Goal: Task Accomplishment & Management: Manage account settings

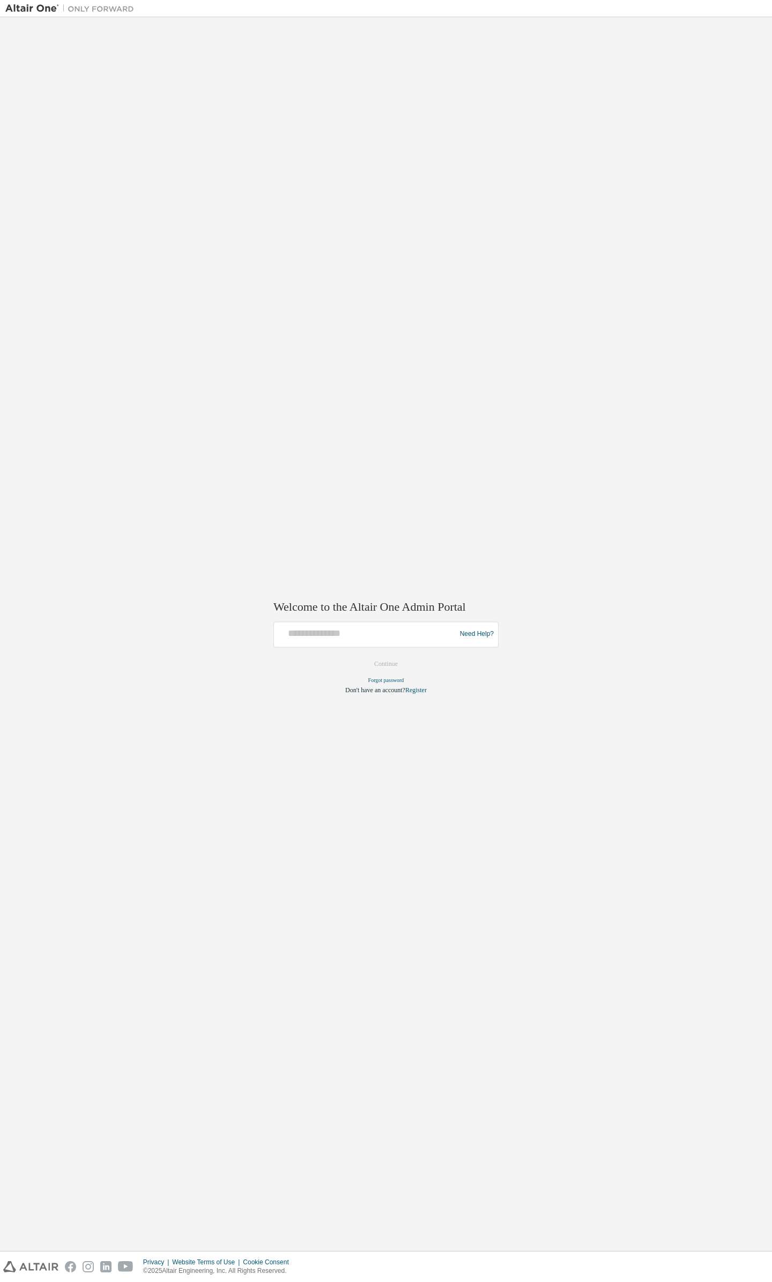
drag, startPoint x: 514, startPoint y: 239, endPoint x: 501, endPoint y: 222, distance: 20.9
click at [513, 237] on div "Welcome to the Altair One Admin Portal Need Help? Please make sure that you pro…" at bounding box center [385, 634] width 761 height 1223
drag, startPoint x: 388, startPoint y: 625, endPoint x: 370, endPoint y: 640, distance: 23.6
click at [387, 626] on input "text" at bounding box center [366, 632] width 176 height 16
type input "**********"
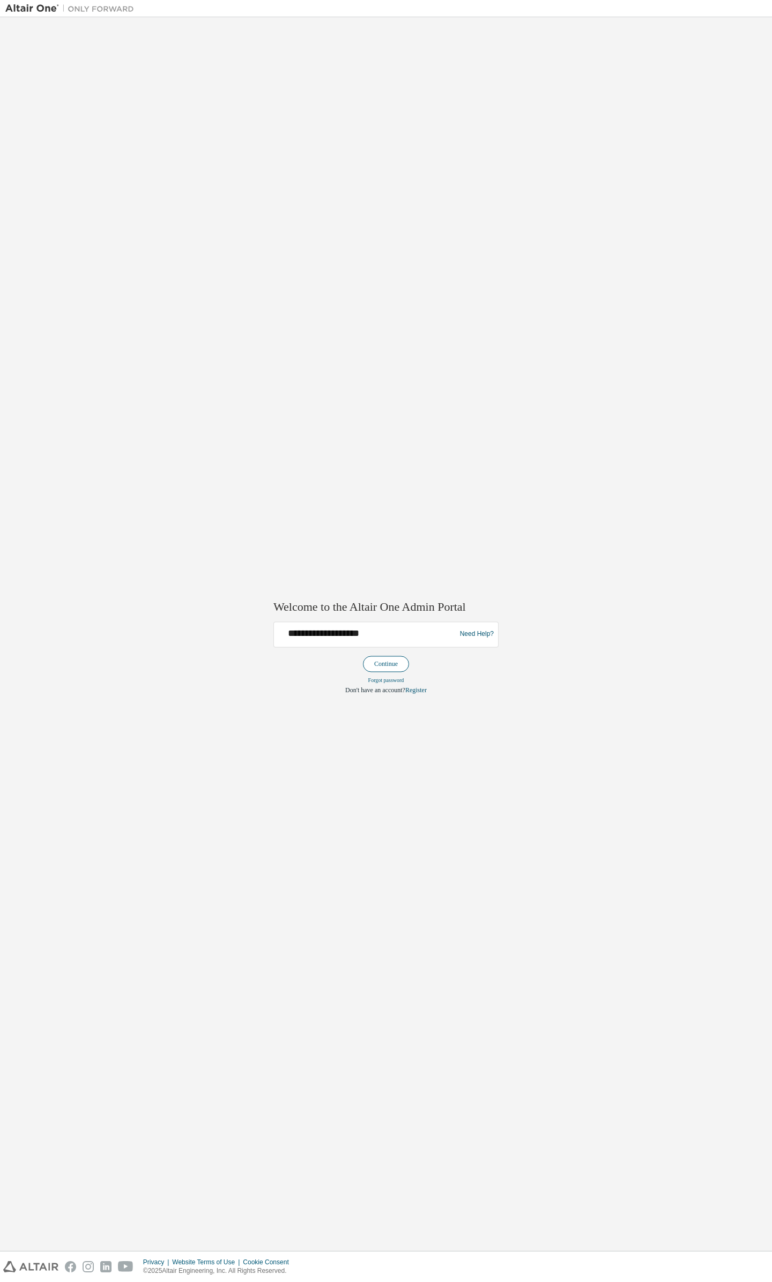
click at [382, 664] on button "Continue" at bounding box center [386, 664] width 46 height 16
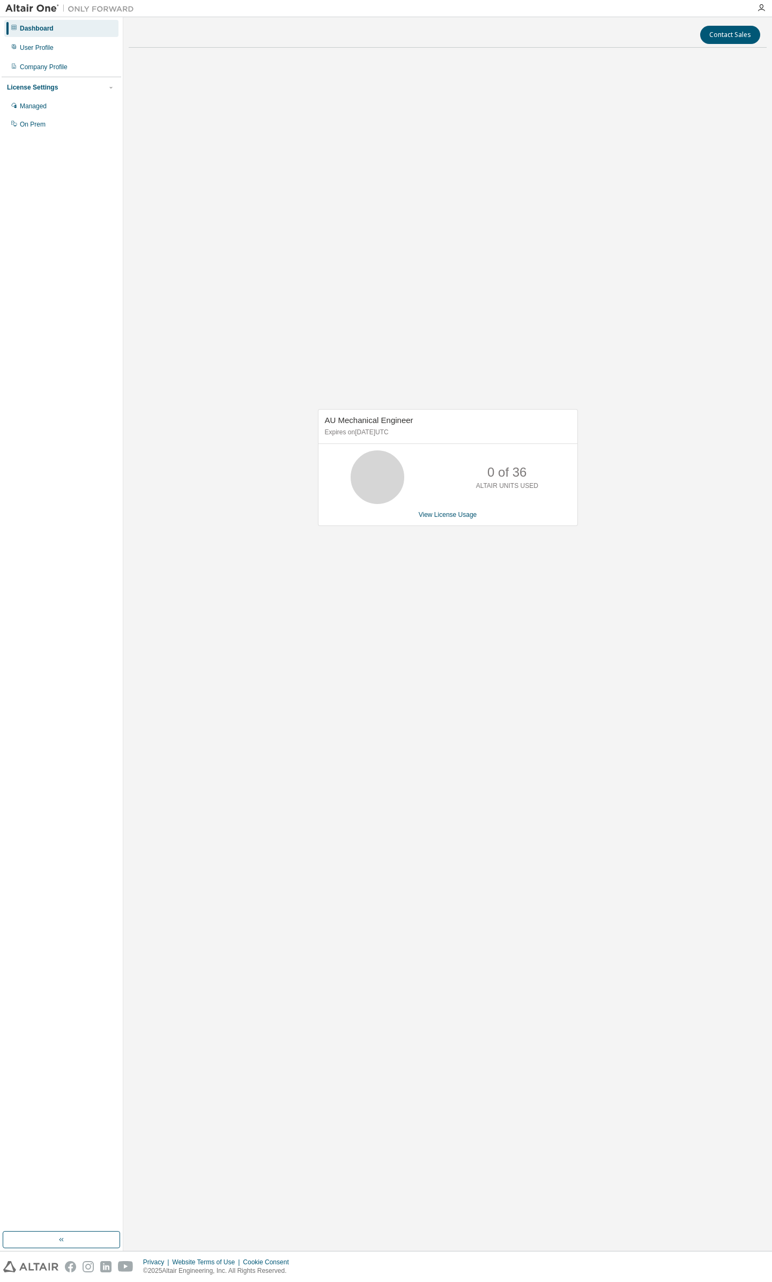
click at [642, 178] on div "AU Mechanical Engineer Expires on February 16, 2026 UTC 0 of 36 ALTAIR UNITS US…" at bounding box center [448, 472] width 638 height 833
click at [46, 46] on div "User Profile" at bounding box center [37, 47] width 34 height 9
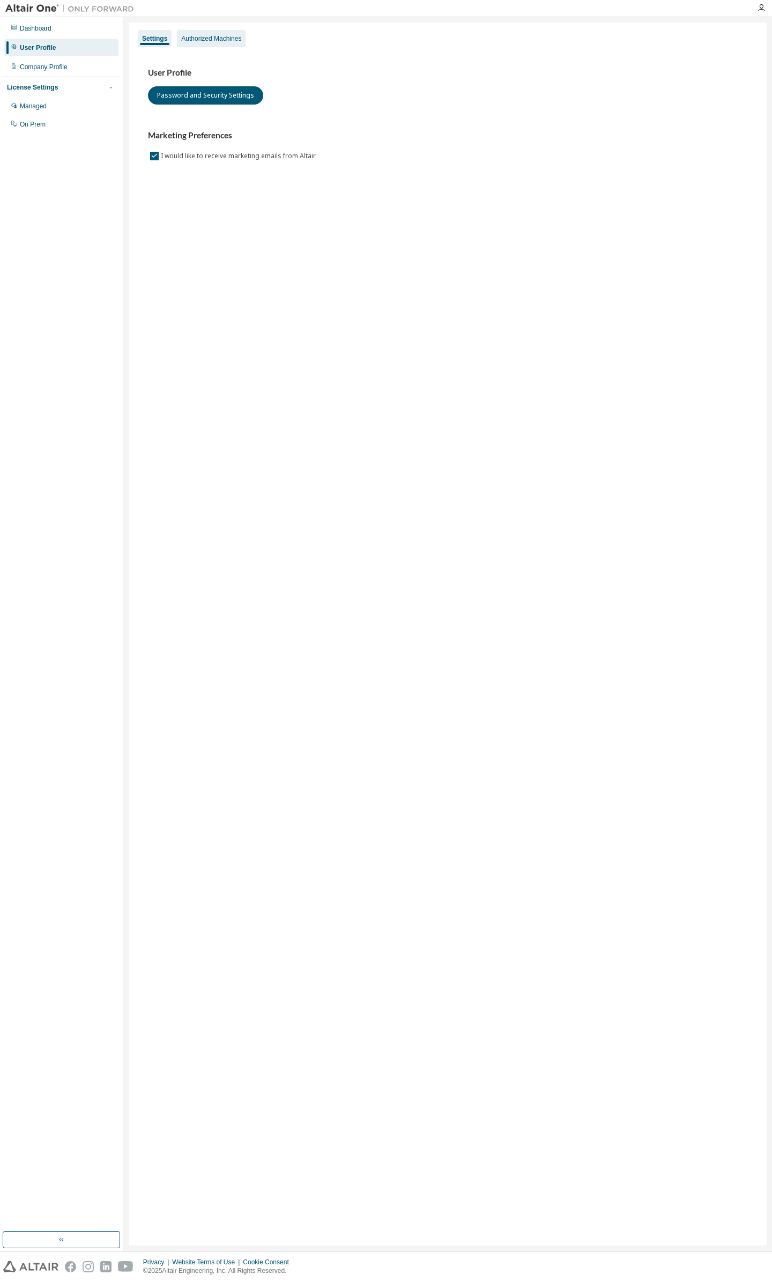
click at [219, 36] on div "Authorized Machines" at bounding box center [211, 38] width 60 height 9
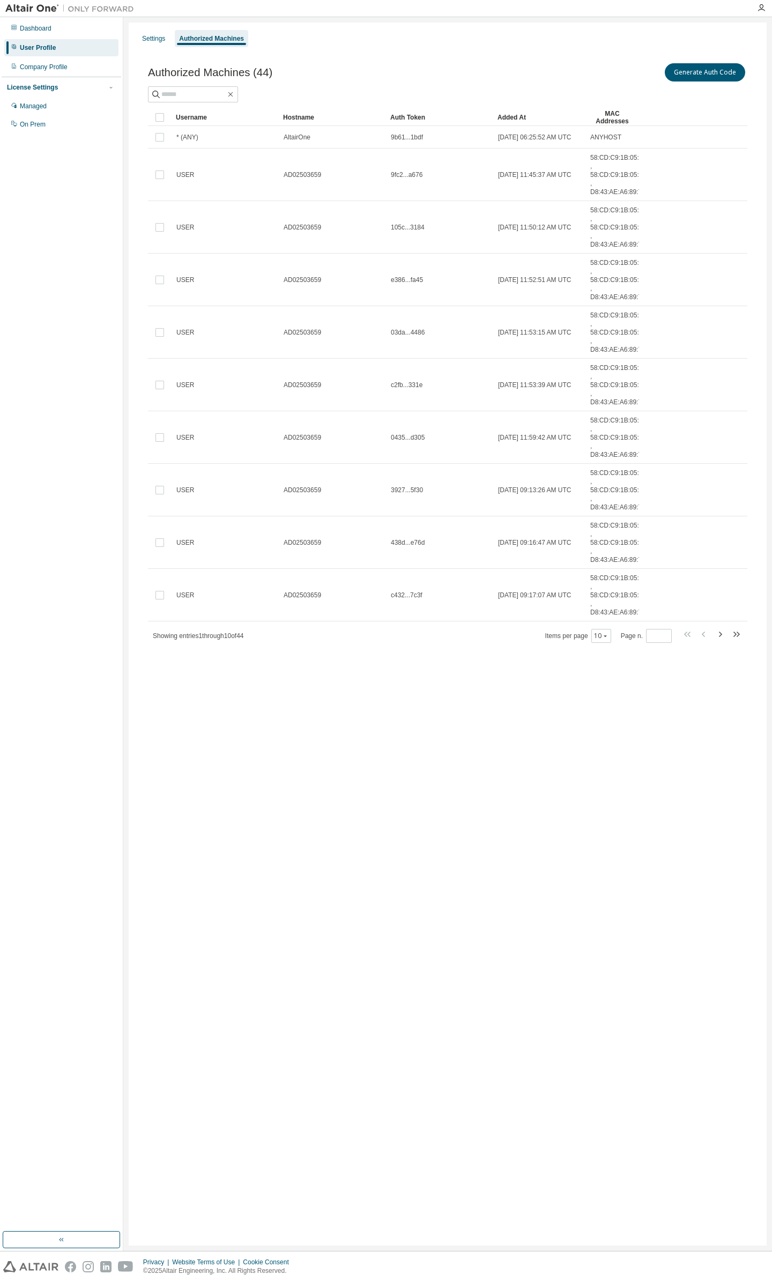
click at [413, 62] on div "Authorized Machines (44) Generate Auth Code Clear Load Save Save As Field Opera…" at bounding box center [447, 359] width 625 height 623
click at [149, 29] on div "Settings Authorized Machines" at bounding box center [447, 38] width 625 height 19
click at [150, 36] on div "Settings" at bounding box center [153, 38] width 23 height 9
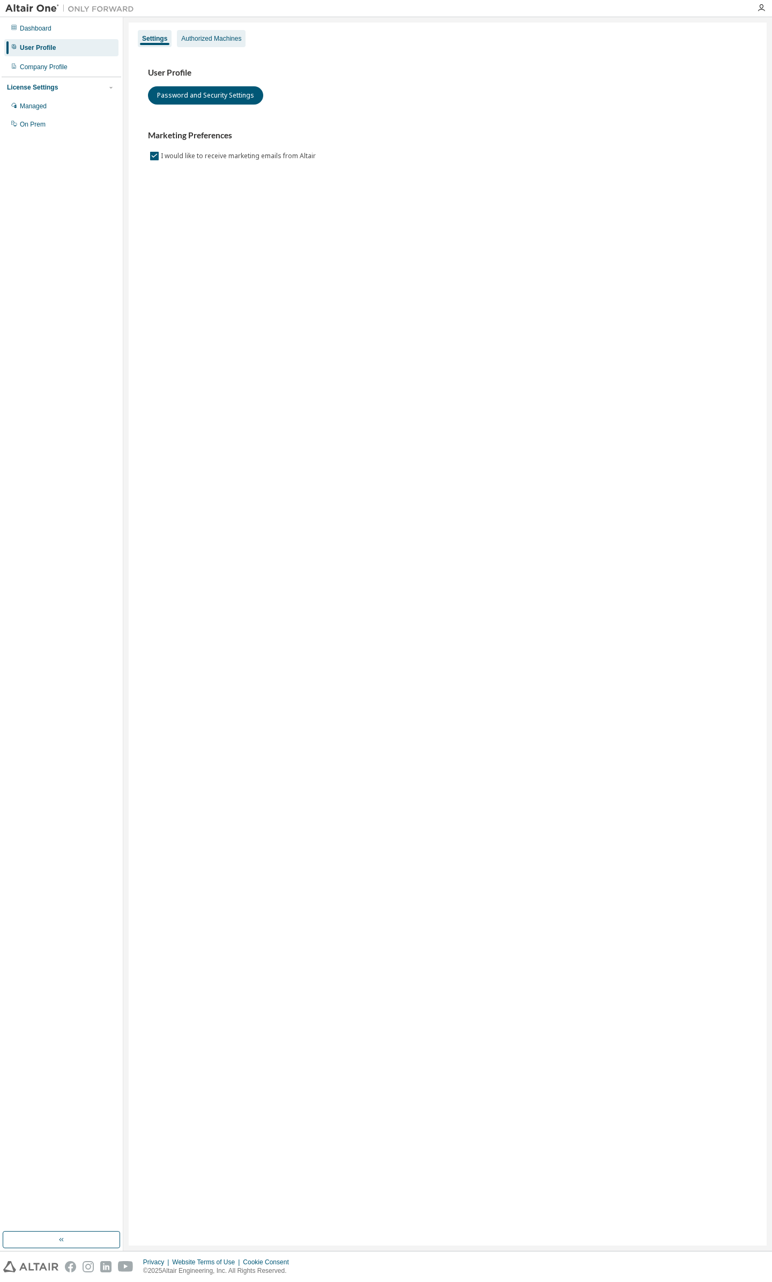
click at [210, 33] on div "Authorized Machines" at bounding box center [211, 38] width 69 height 17
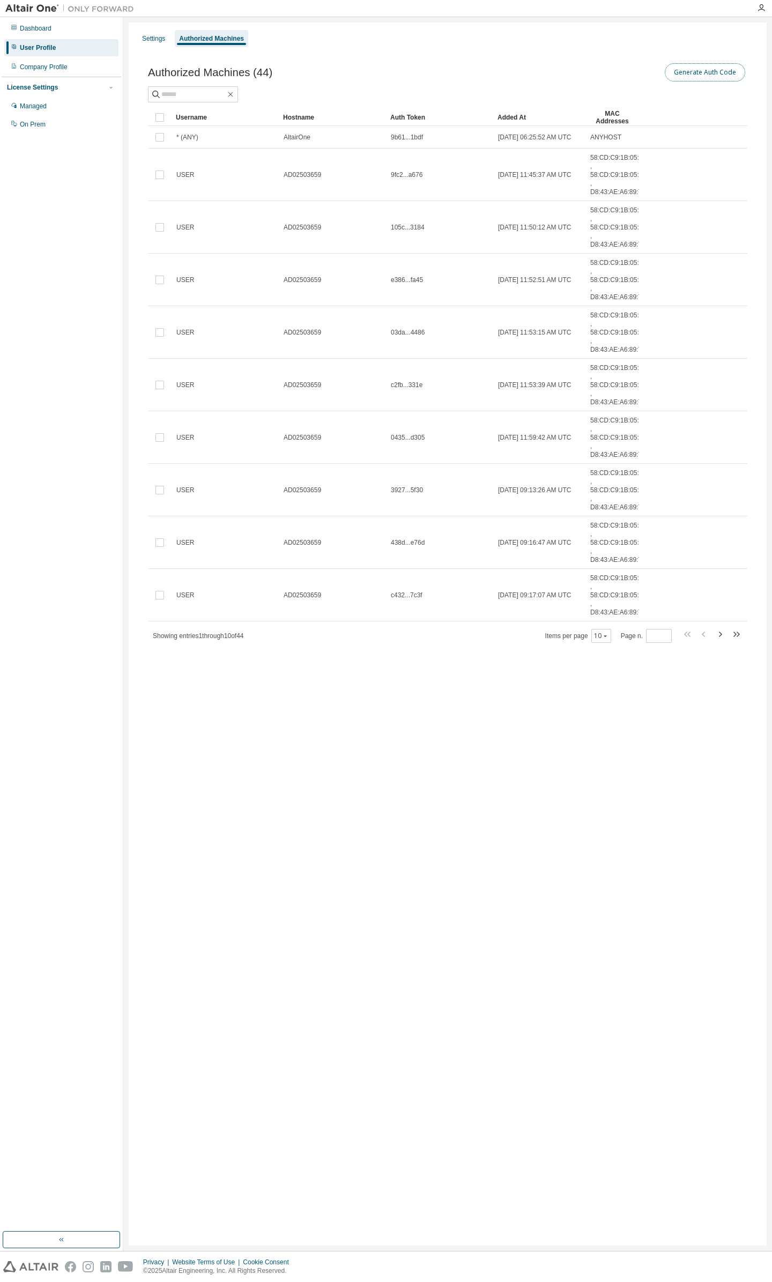
click at [698, 69] on button "Generate Auth Code" at bounding box center [705, 72] width 80 height 18
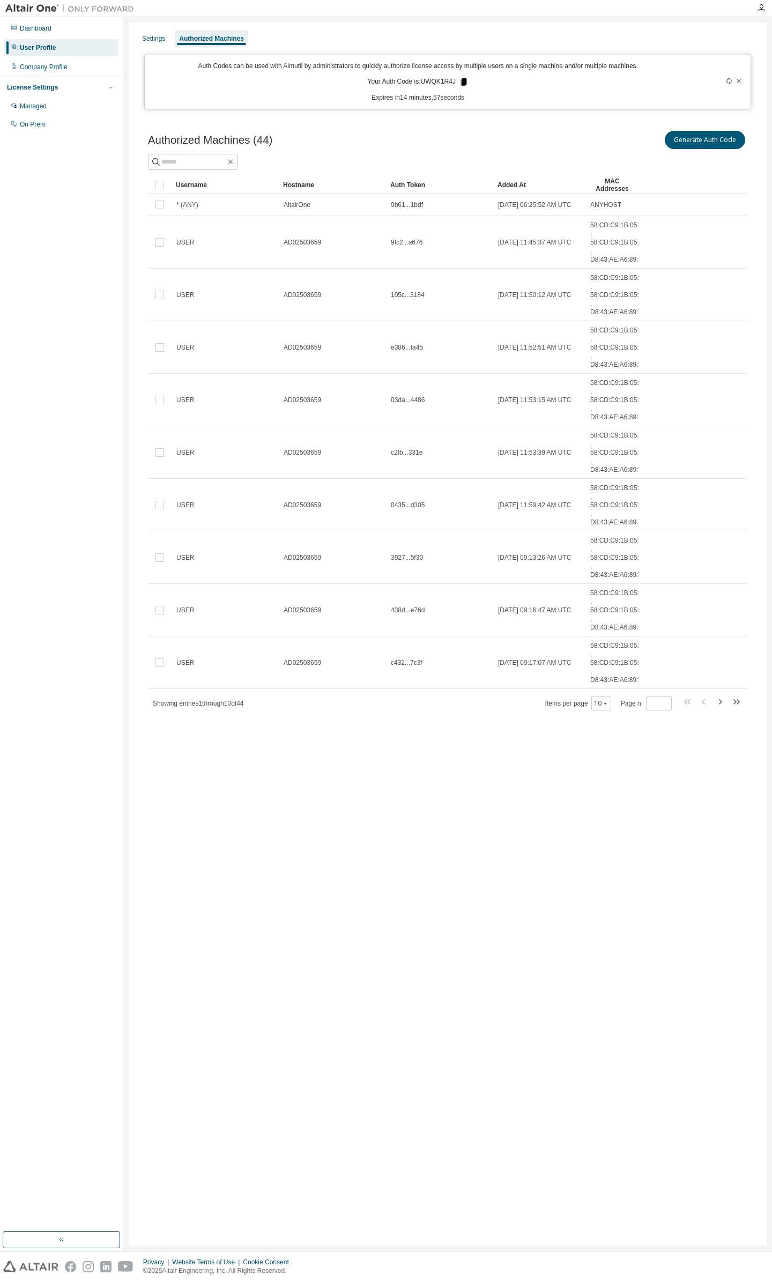
click at [460, 81] on icon at bounding box center [464, 82] width 10 height 10
